Goal: Transaction & Acquisition: Obtain resource

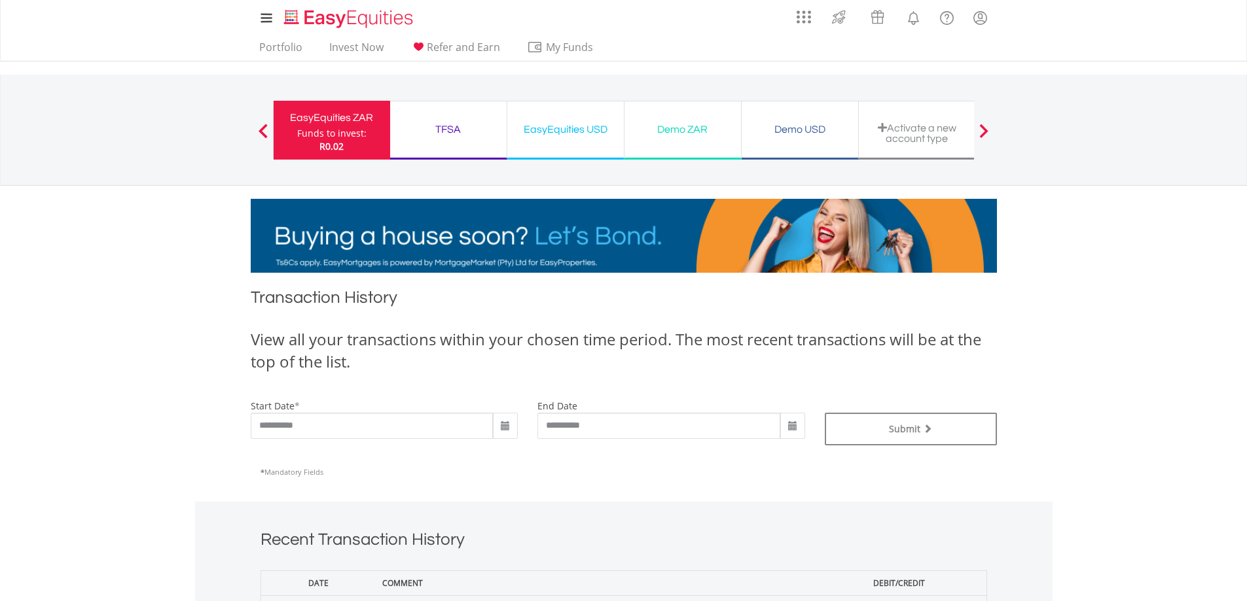
click at [982, 126] on span at bounding box center [983, 131] width 9 height 14
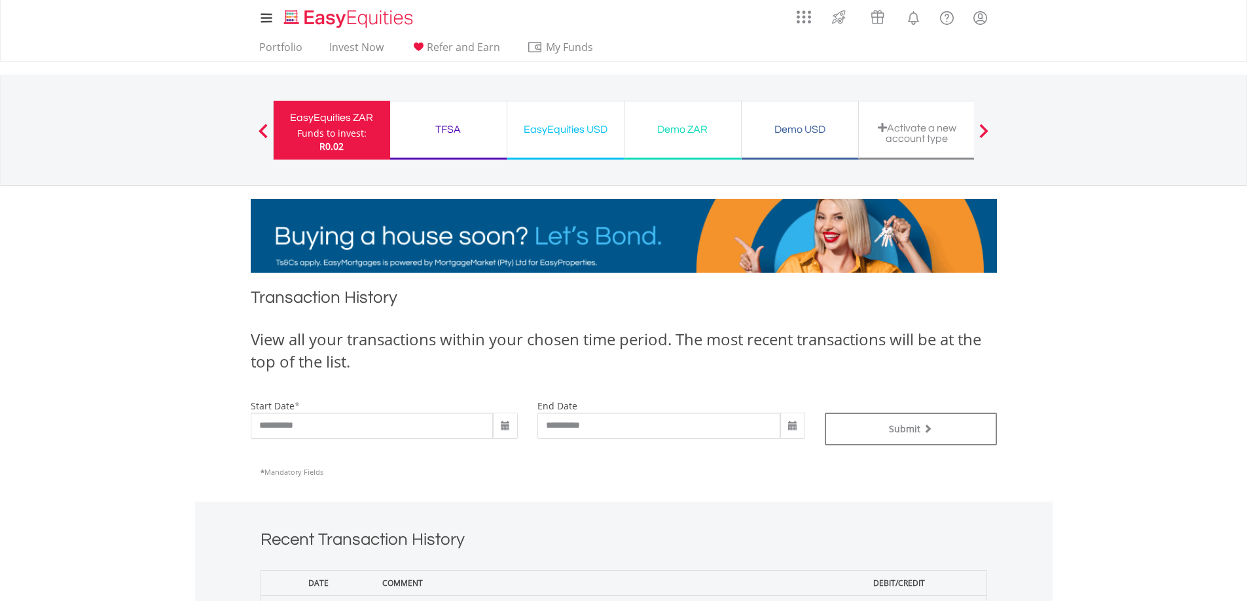
click at [260, 134] on span at bounding box center [262, 131] width 9 height 14
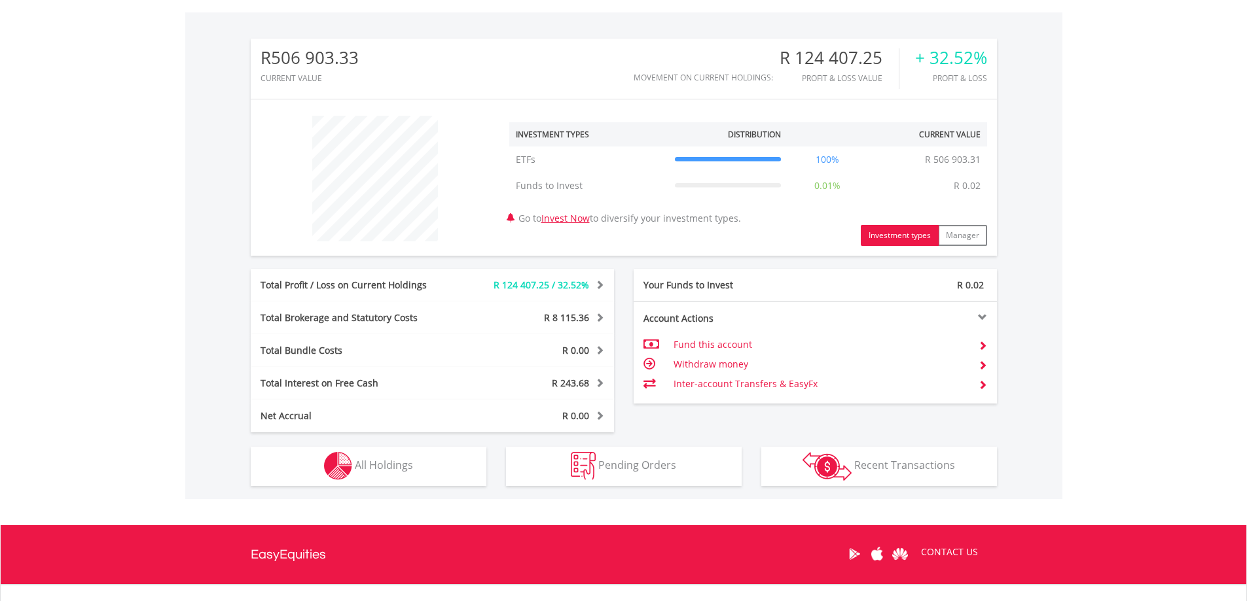
scroll to position [458, 0]
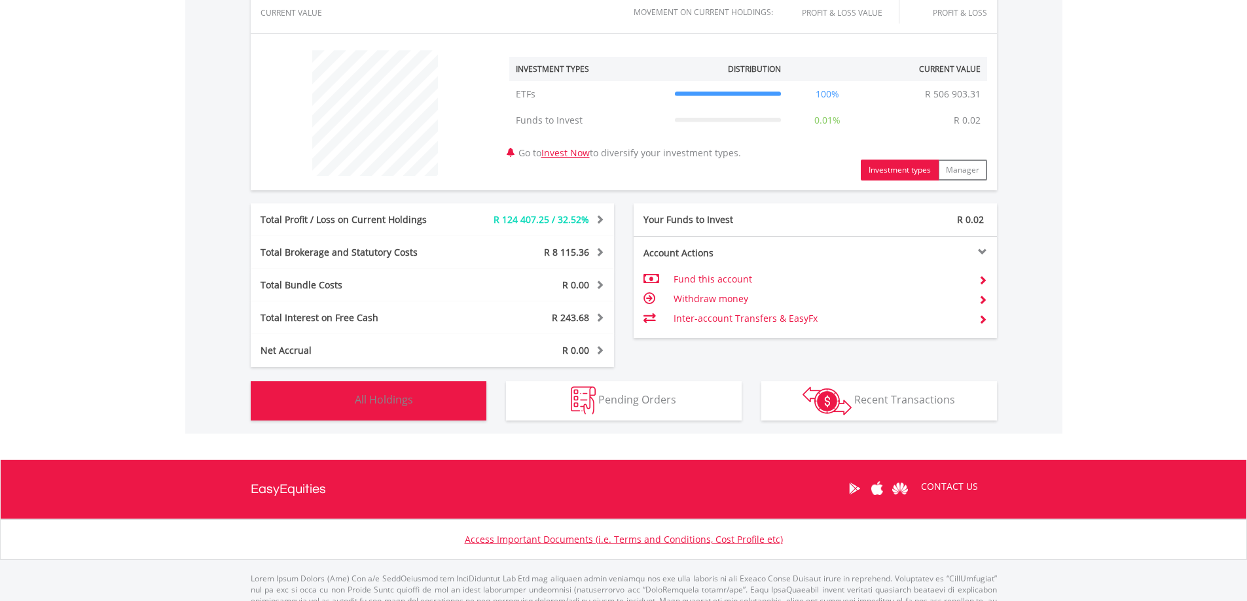
click at [405, 398] on span "All Holdings" at bounding box center [384, 400] width 58 height 14
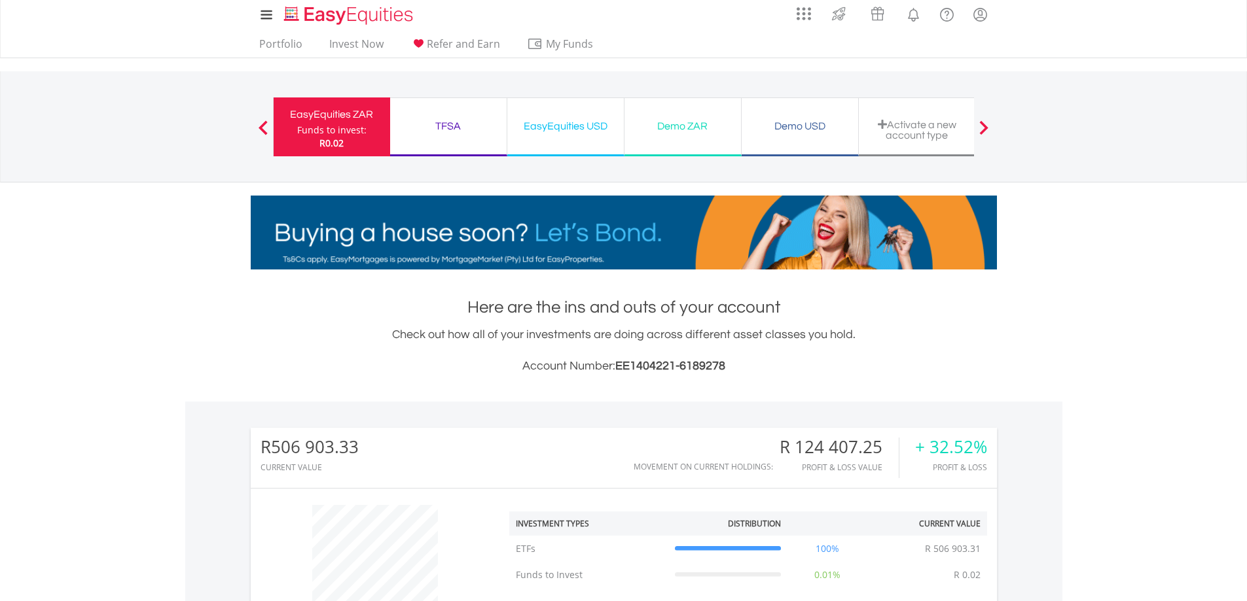
scroll to position [0, 0]
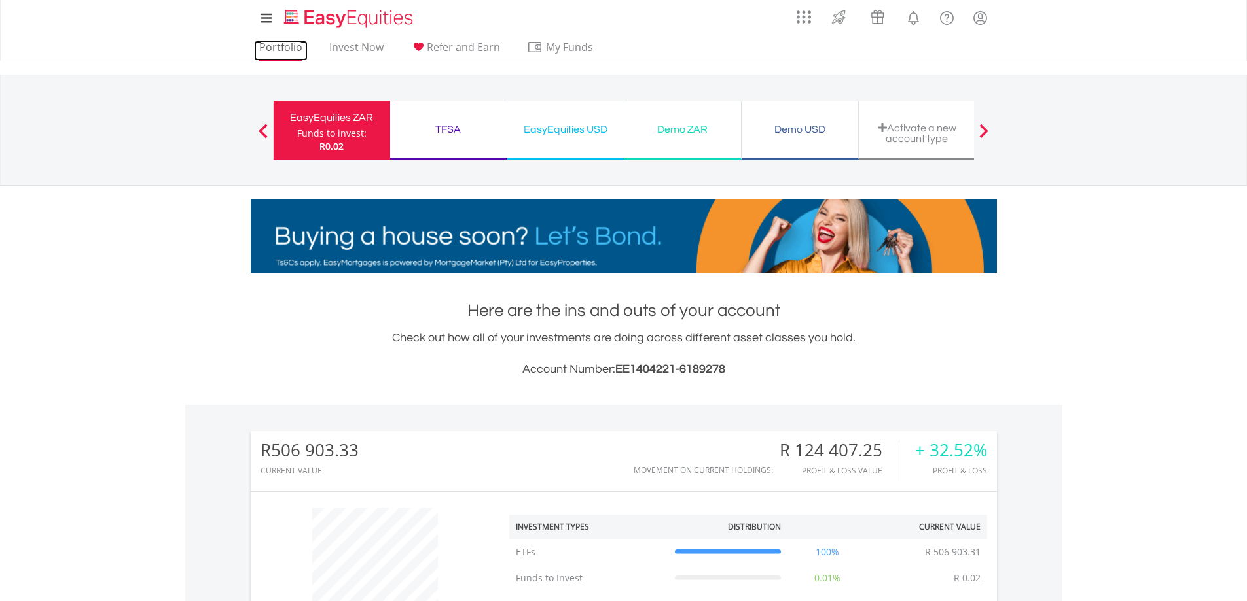
click at [264, 44] on link "Portfolio" at bounding box center [281, 51] width 54 height 20
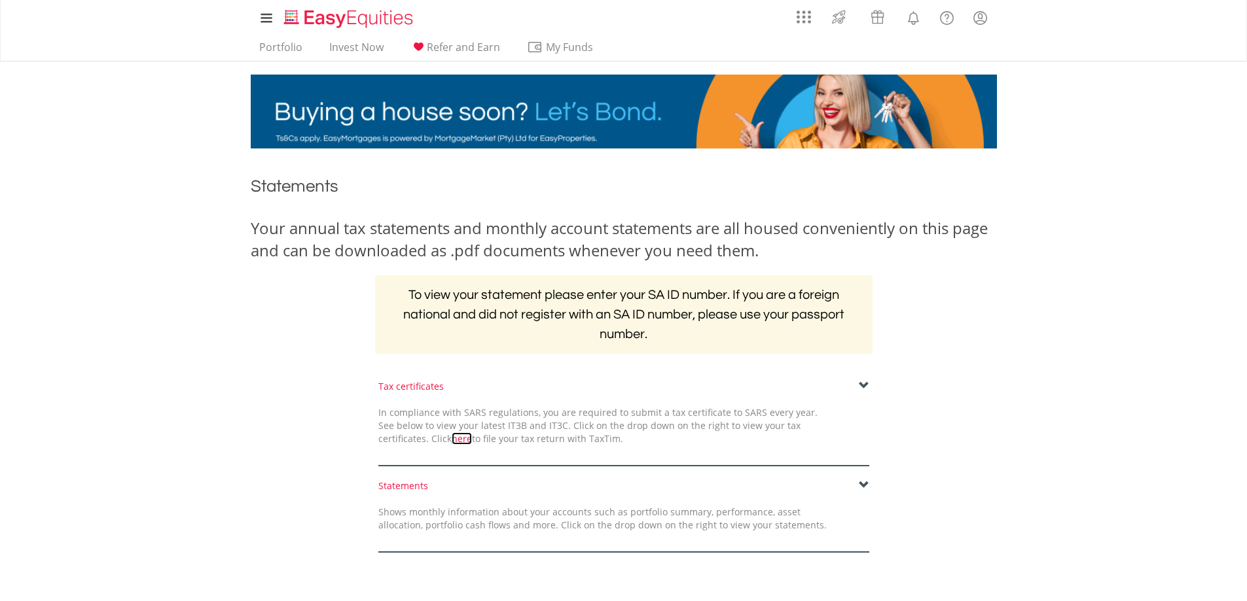
click at [452, 440] on link "here" at bounding box center [462, 439] width 20 height 12
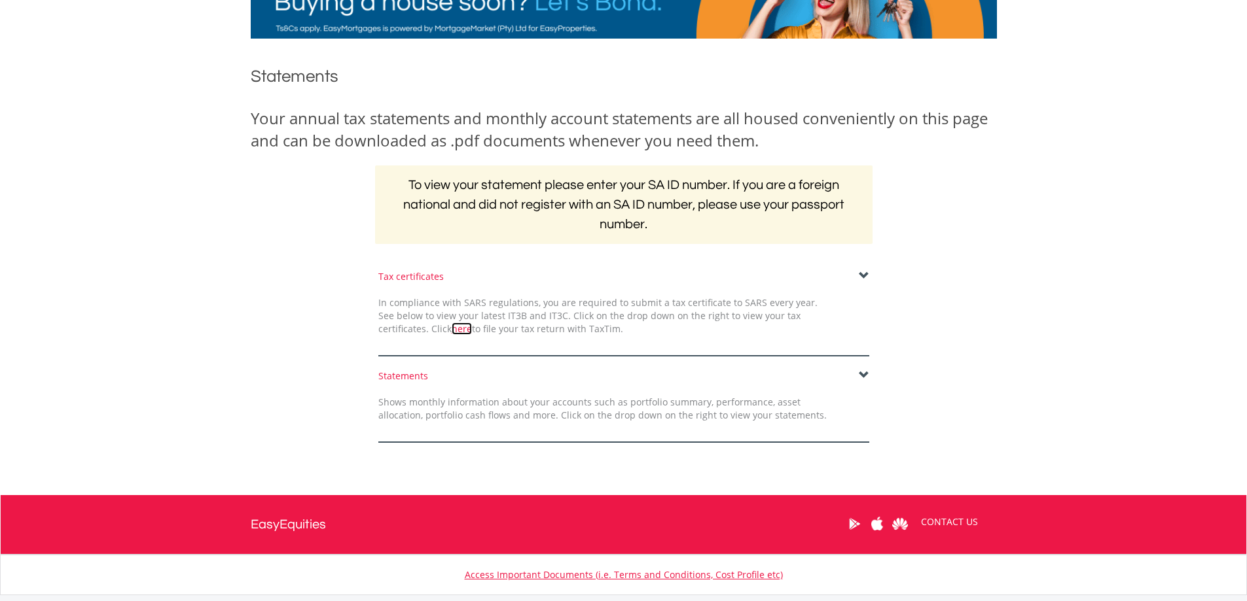
scroll to position [131, 0]
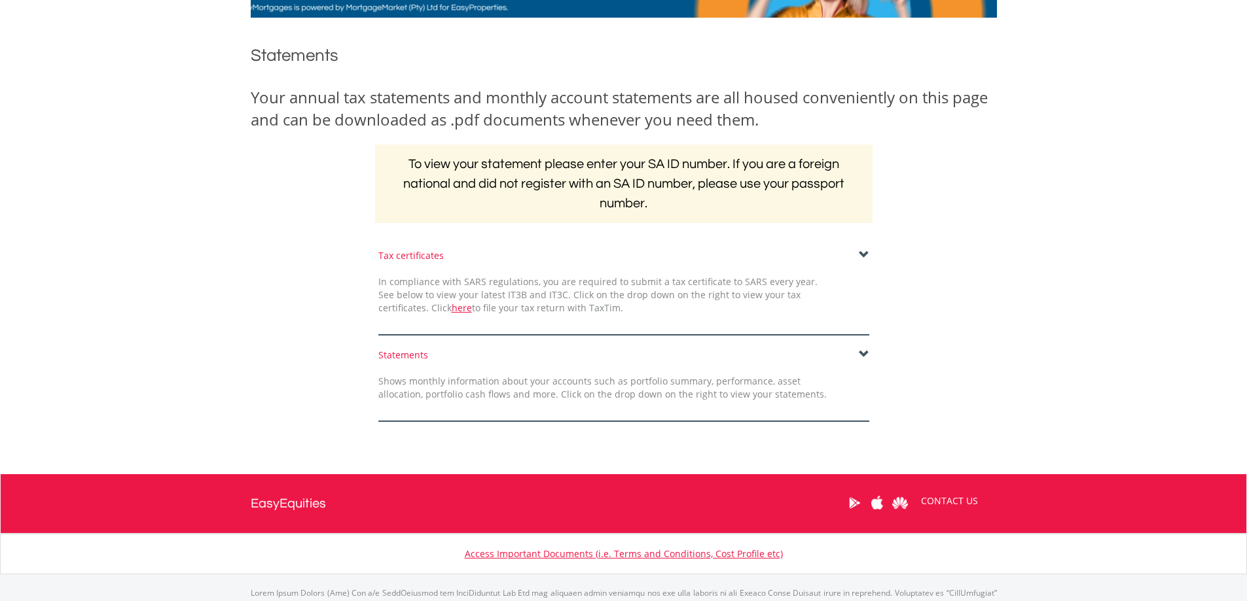
click at [866, 254] on span at bounding box center [864, 255] width 10 height 10
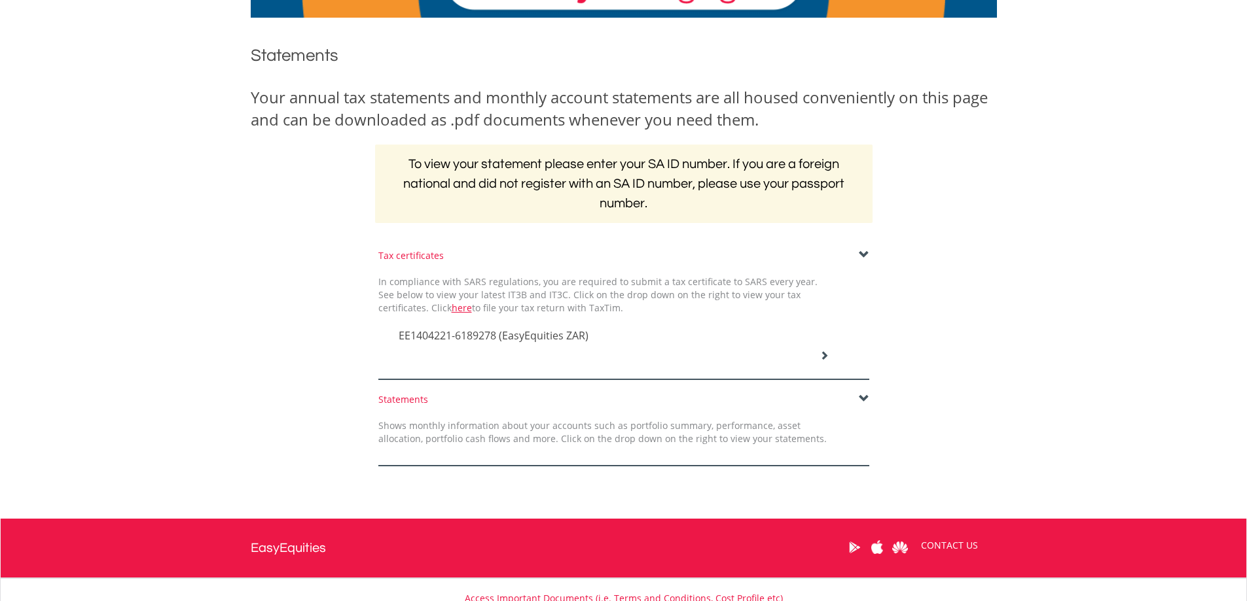
click at [520, 336] on span "EE1404221-6189278 (EasyEquities ZAR)" at bounding box center [494, 335] width 190 height 14
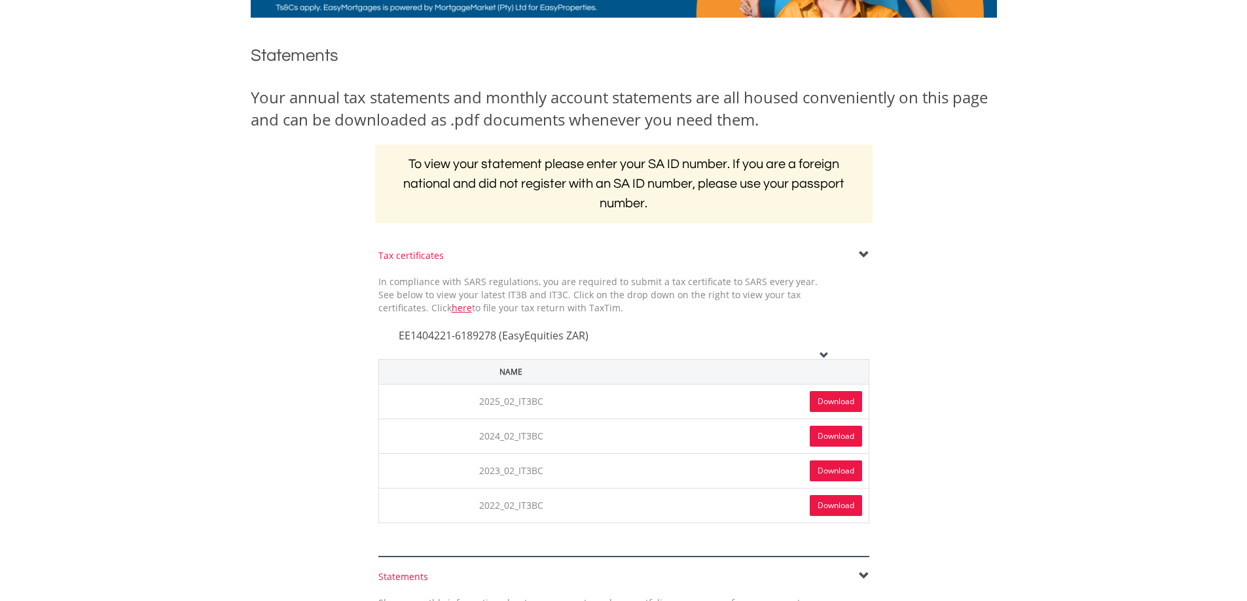
click at [828, 402] on link "Download" at bounding box center [835, 401] width 52 height 21
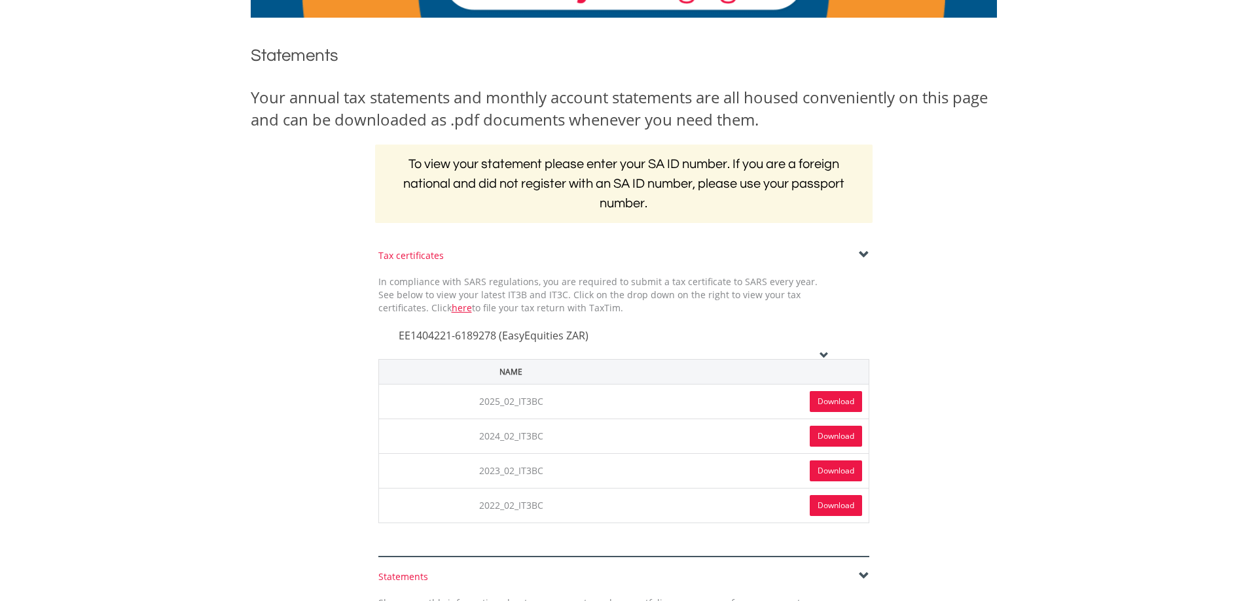
click at [826, 404] on link "Download" at bounding box center [835, 401] width 52 height 21
